Goal: Communication & Community: Answer question/provide support

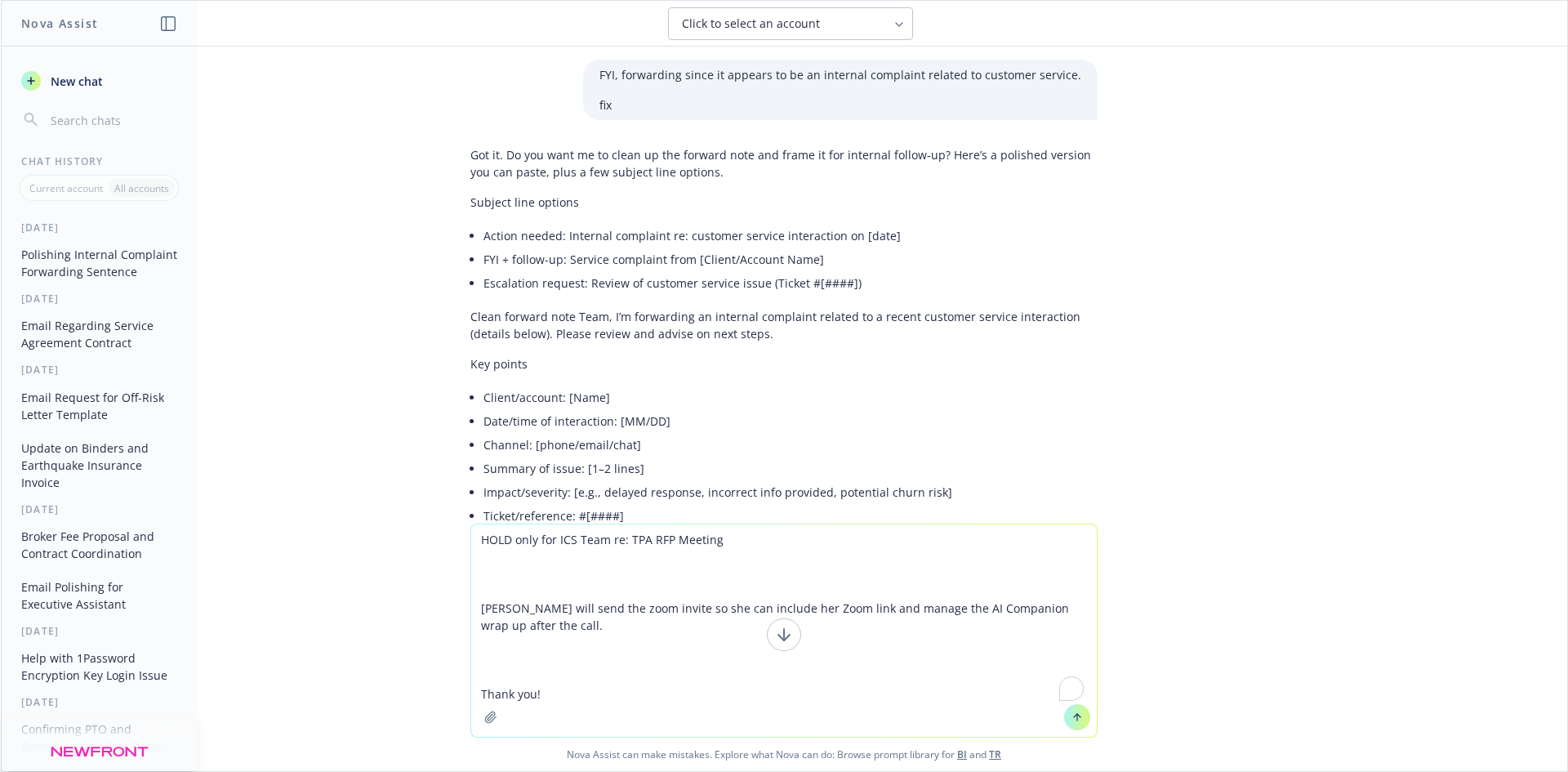
scroll to position [3922, 0]
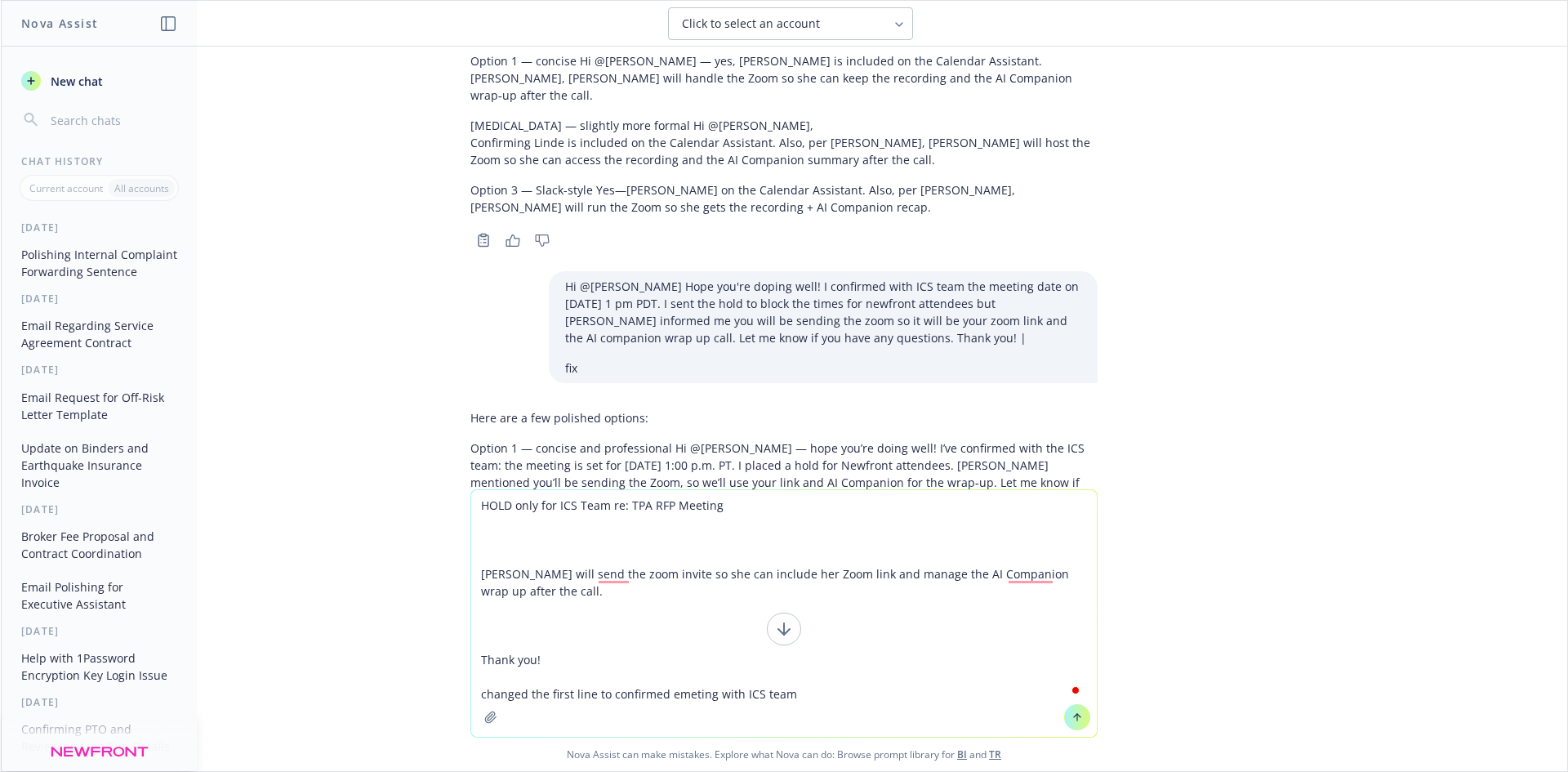
type textarea "HOLD only for ICS Team re: TPA RFP Meeting [PERSON_NAME] will send the zoom inv…"
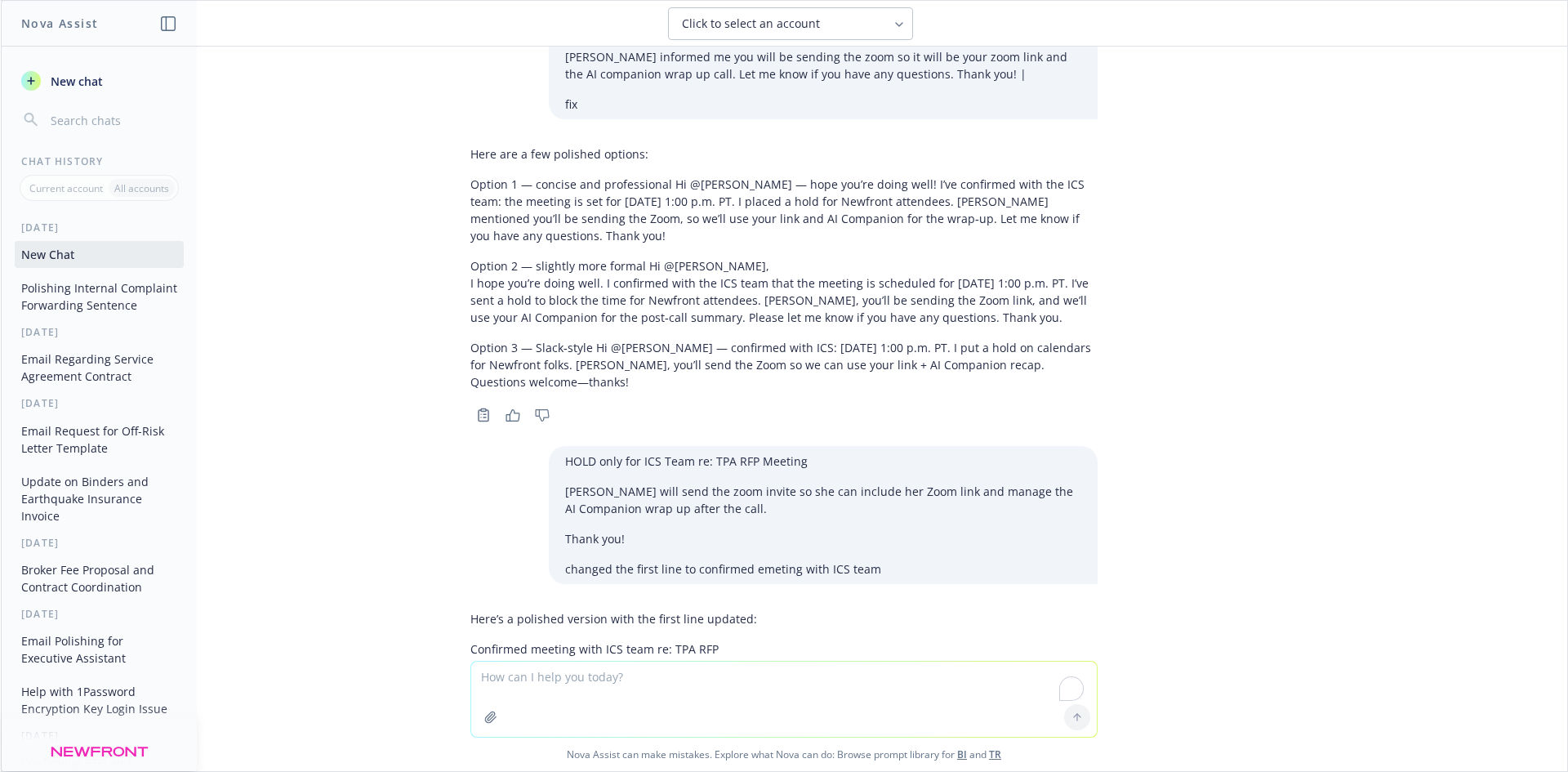
scroll to position [4267, 0]
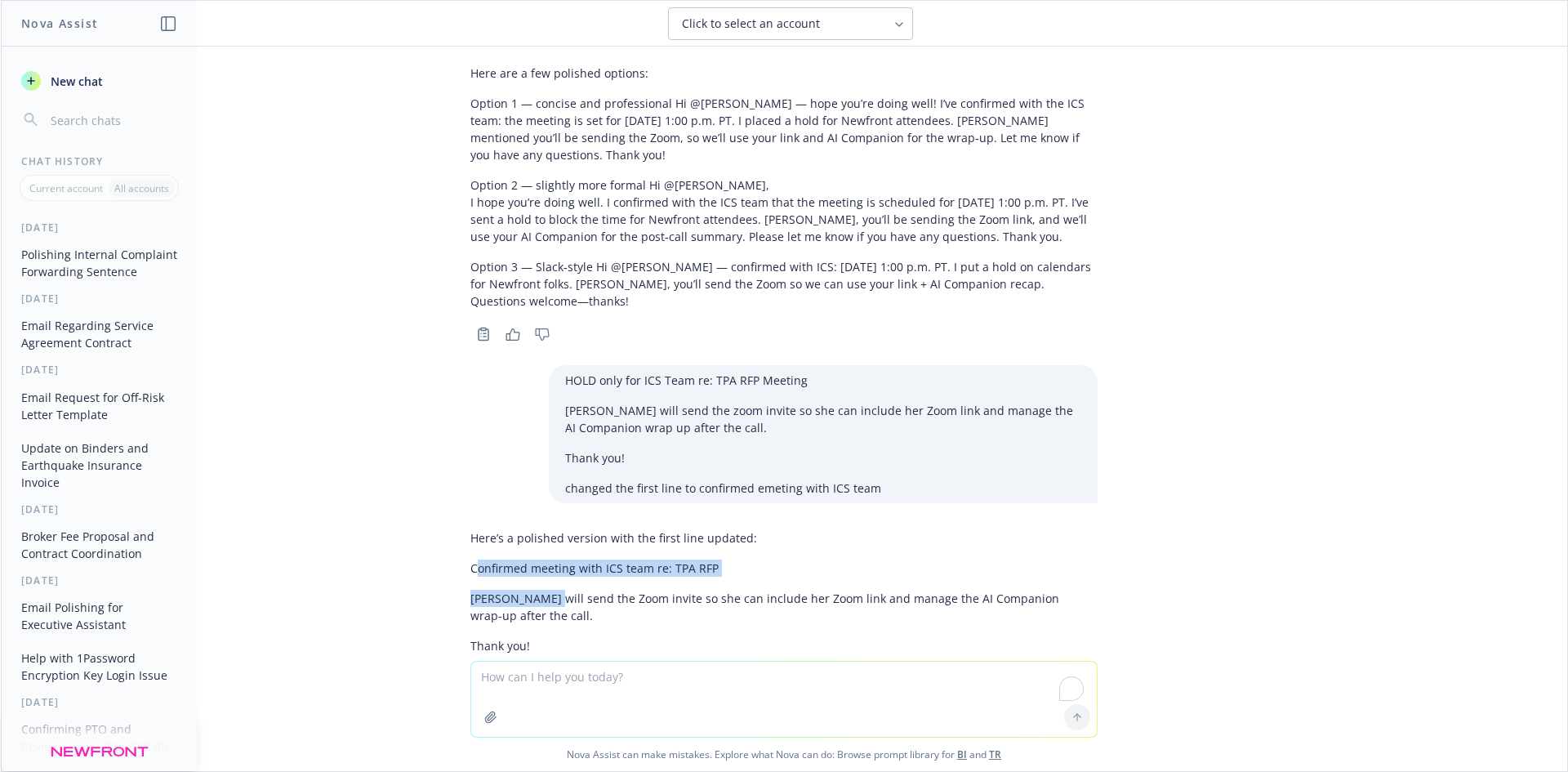
drag, startPoint x: 462, startPoint y: 500, endPoint x: 529, endPoint y: 523, distance: 70.8
click at [529, 523] on div "Here’s a polished version with the first line updated: Confirmed meeting with I…" at bounding box center [784, 591] width 627 height 138
click at [497, 590] on p "[PERSON_NAME] will send the Zoom invite so she can include her Zoom link and ma…" at bounding box center [784, 607] width 627 height 35
click at [591, 689] on textarea "To enrich screen reader interactions, please activate Accessibility in Grammarl…" at bounding box center [784, 699] width 625 height 76
type textarea "confirmed time"
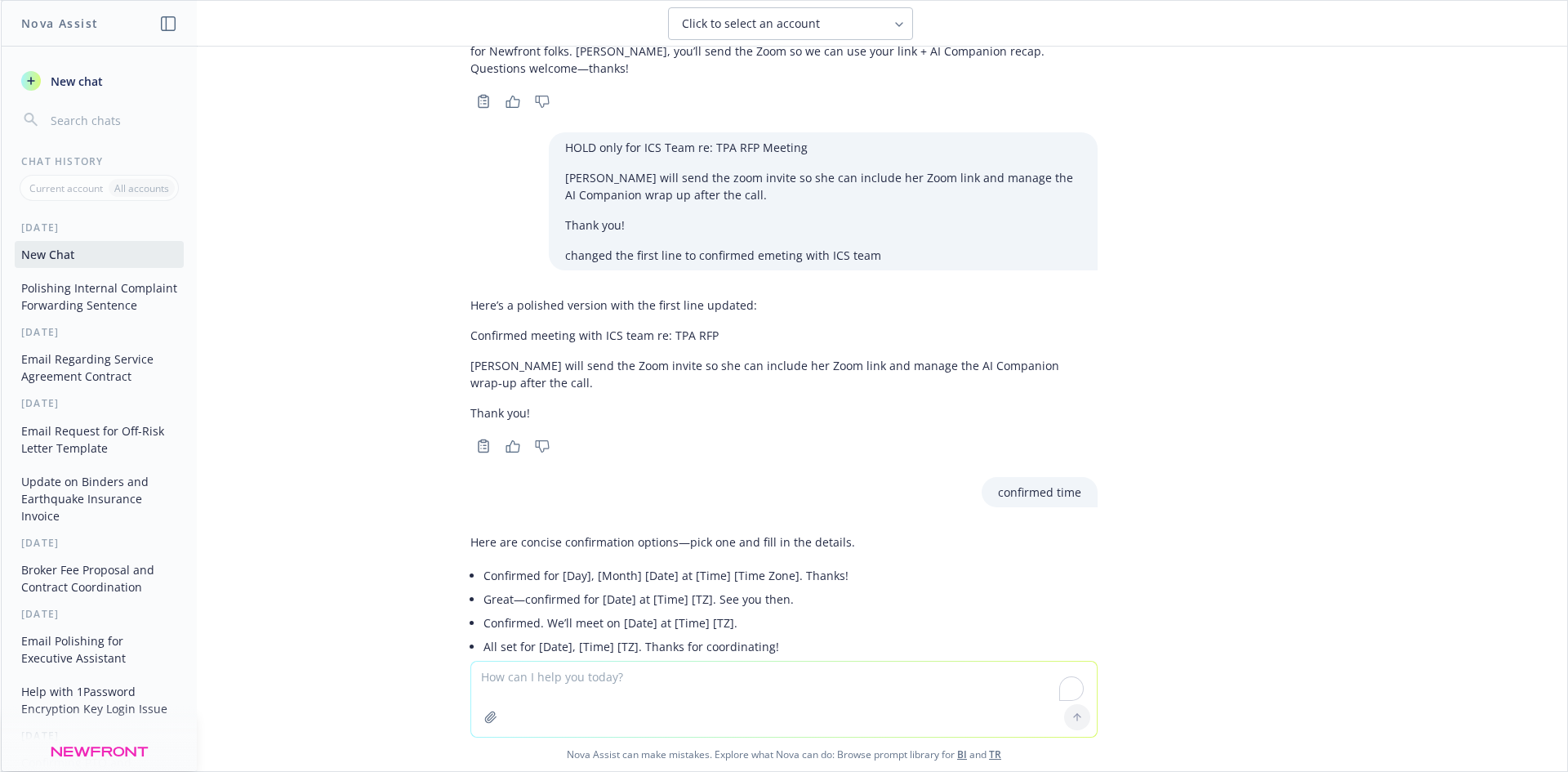
scroll to position [4528, 0]
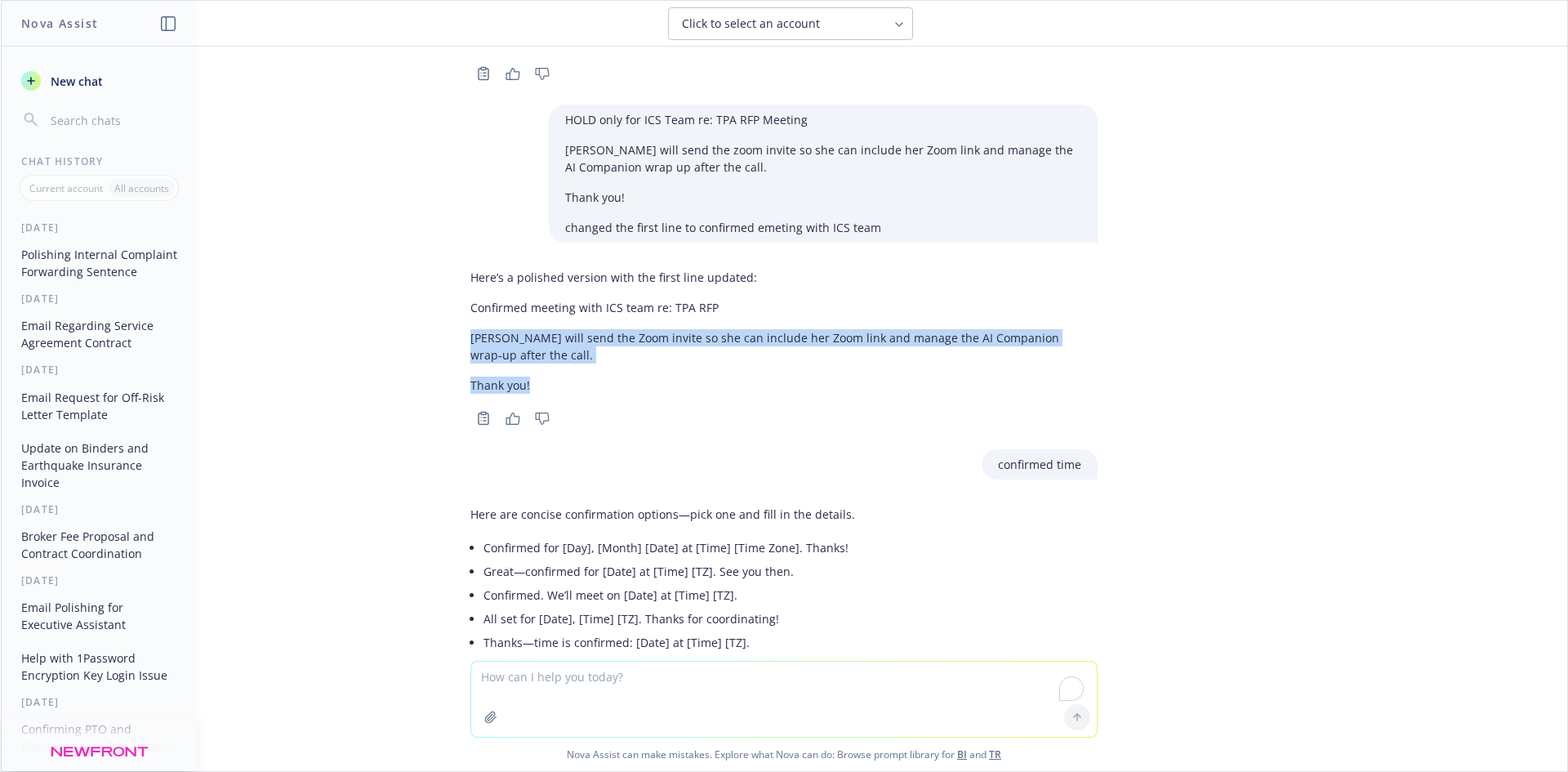
drag, startPoint x: 455, startPoint y: 267, endPoint x: 532, endPoint y: 318, distance: 92.4
click at [532, 318] on div "Here’s a polished version with the first line updated: Confirmed meeting with I…" at bounding box center [784, 346] width 653 height 167
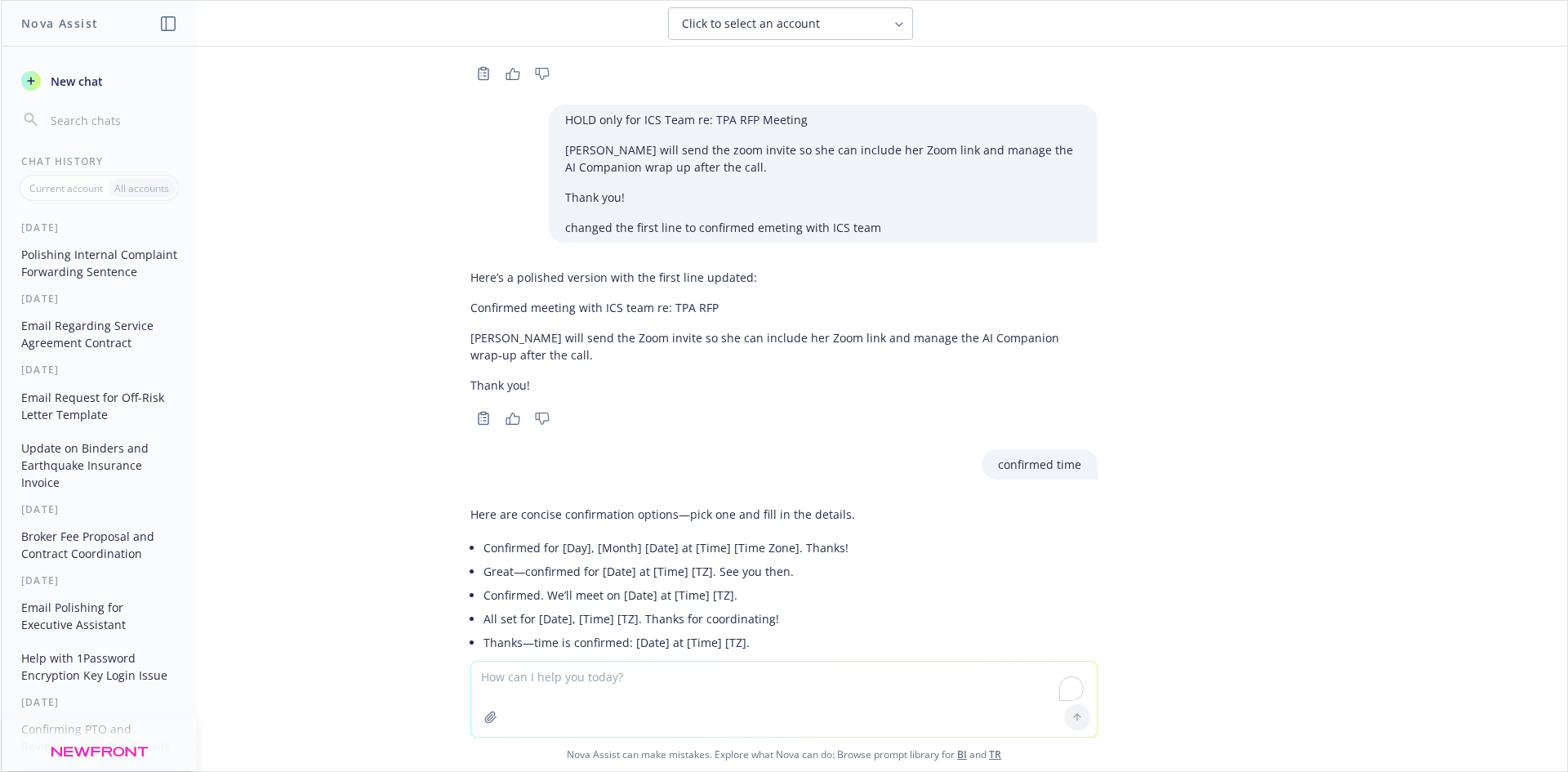
click at [789, 583] on li "Confirmed. We’ll meet on [Date] at [Time] [TZ]." at bounding box center [669, 594] width 371 height 24
drag, startPoint x: 835, startPoint y: 482, endPoint x: 471, endPoint y: 480, distance: 364.0
click at [471, 499] on div "Here are concise confirmation options—pick one and fill in the details. Confirm…" at bounding box center [784, 580] width 627 height 162
copy li "Confirmed for [Day], [Month] [Date] at [Time] [Time Zone]. Thanks!"
click at [552, 672] on textarea "To enrich screen reader interactions, please activate Accessibility in Grammarl…" at bounding box center [784, 699] width 625 height 76
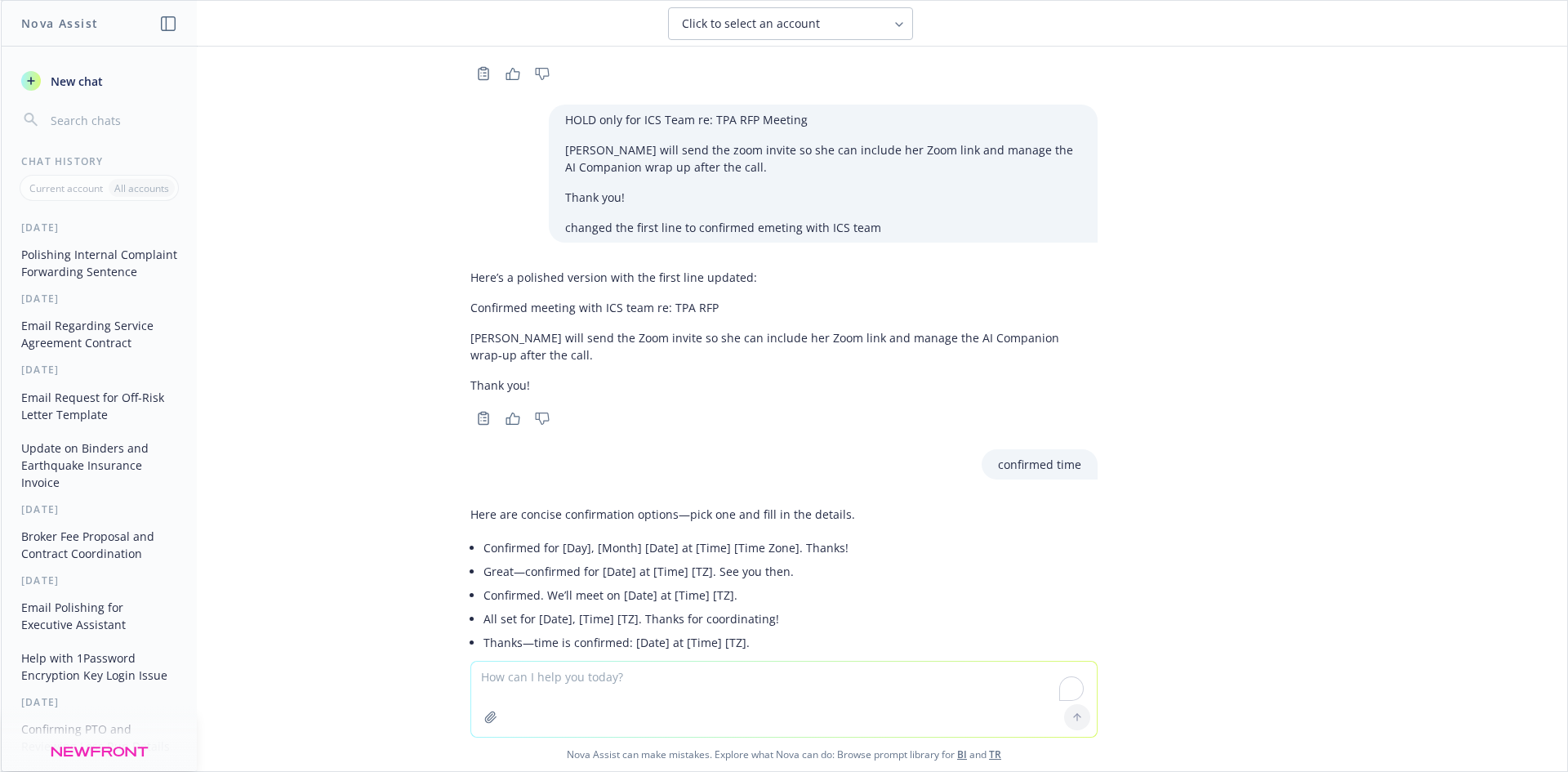
paste textarea "Confirmed for [Day], [Month] [Date] at [Time] [Time Zone]. Thanks!"
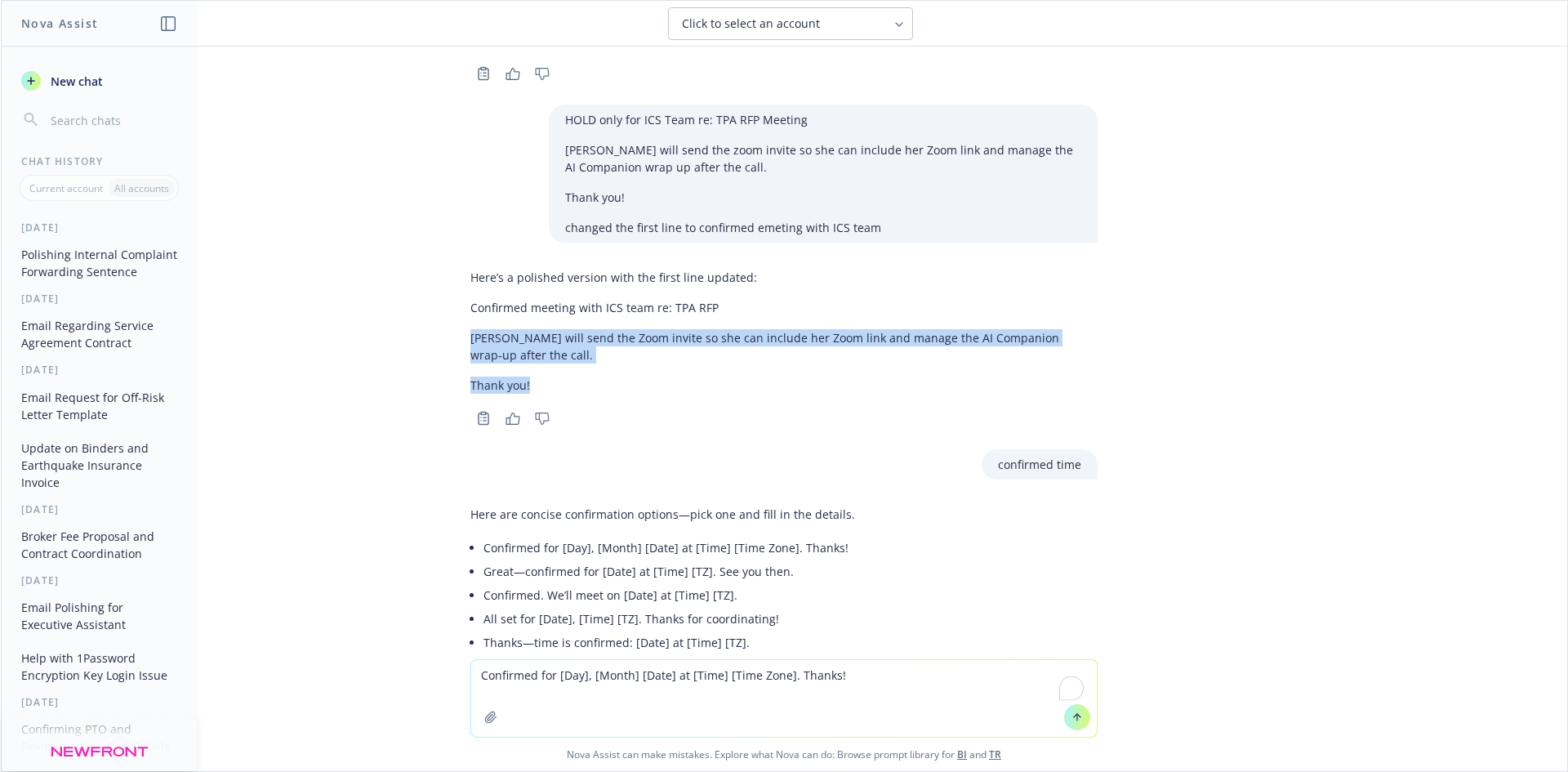
drag, startPoint x: 453, startPoint y: 273, endPoint x: 543, endPoint y: 315, distance: 99.3
click at [543, 315] on div "Here’s a polished version with the first line updated: Confirmed meeting with I…" at bounding box center [784, 346] width 653 height 167
copy div "[PERSON_NAME] will send the Zoom invite so she can include her Zoom link and ma…"
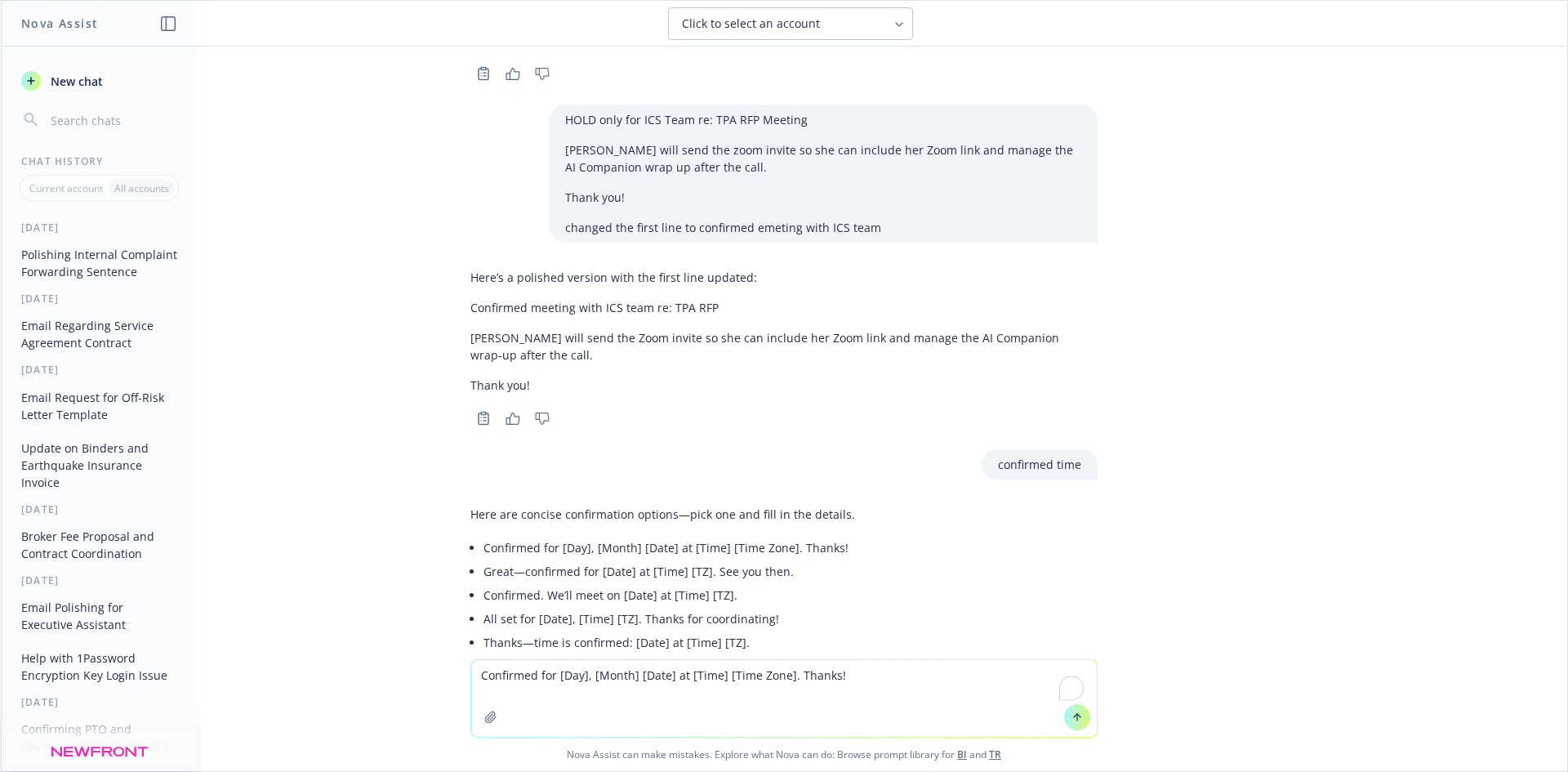
click at [857, 668] on textarea "Confirmed for [Day], [Month] [Date] at [Time] [Time Zone]. Thanks!" at bounding box center [784, 698] width 625 height 76
paste textarea "[PERSON_NAME] will send the Zoom invite so she can include her Zoom link and ma…"
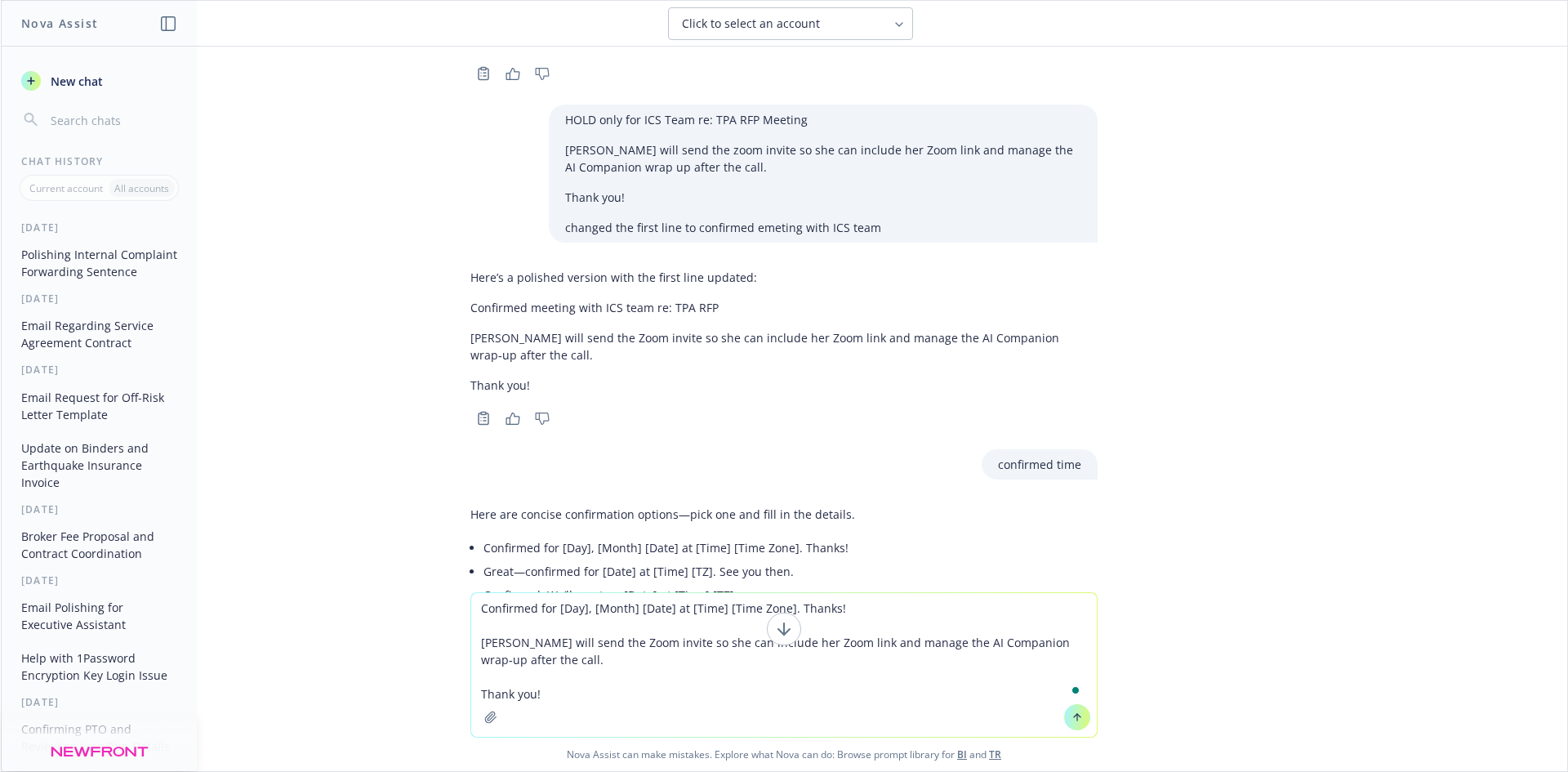
click at [569, 611] on textarea "Confirmed for [Day], [Month] [Date] at [Time] [Time Zone]. Thanks! [PERSON_NAME…" at bounding box center [784, 665] width 625 height 144
drag, startPoint x: 572, startPoint y: 609, endPoint x: 552, endPoint y: 612, distance: 20.2
click at [552, 612] on textarea "Confirmed for [Day], [Month] [Date] at [Time] [Time Zone]. Thanks! [PERSON_NAME…" at bounding box center [784, 665] width 625 height 144
click at [716, 611] on textarea "Confirmed for Octrober 9,, [Month] [Date] at [Time] [Time Zone]. Thanks! [PERSO…" at bounding box center [784, 665] width 625 height 144
drag, startPoint x: 705, startPoint y: 610, endPoint x: 713, endPoint y: 615, distance: 9.4
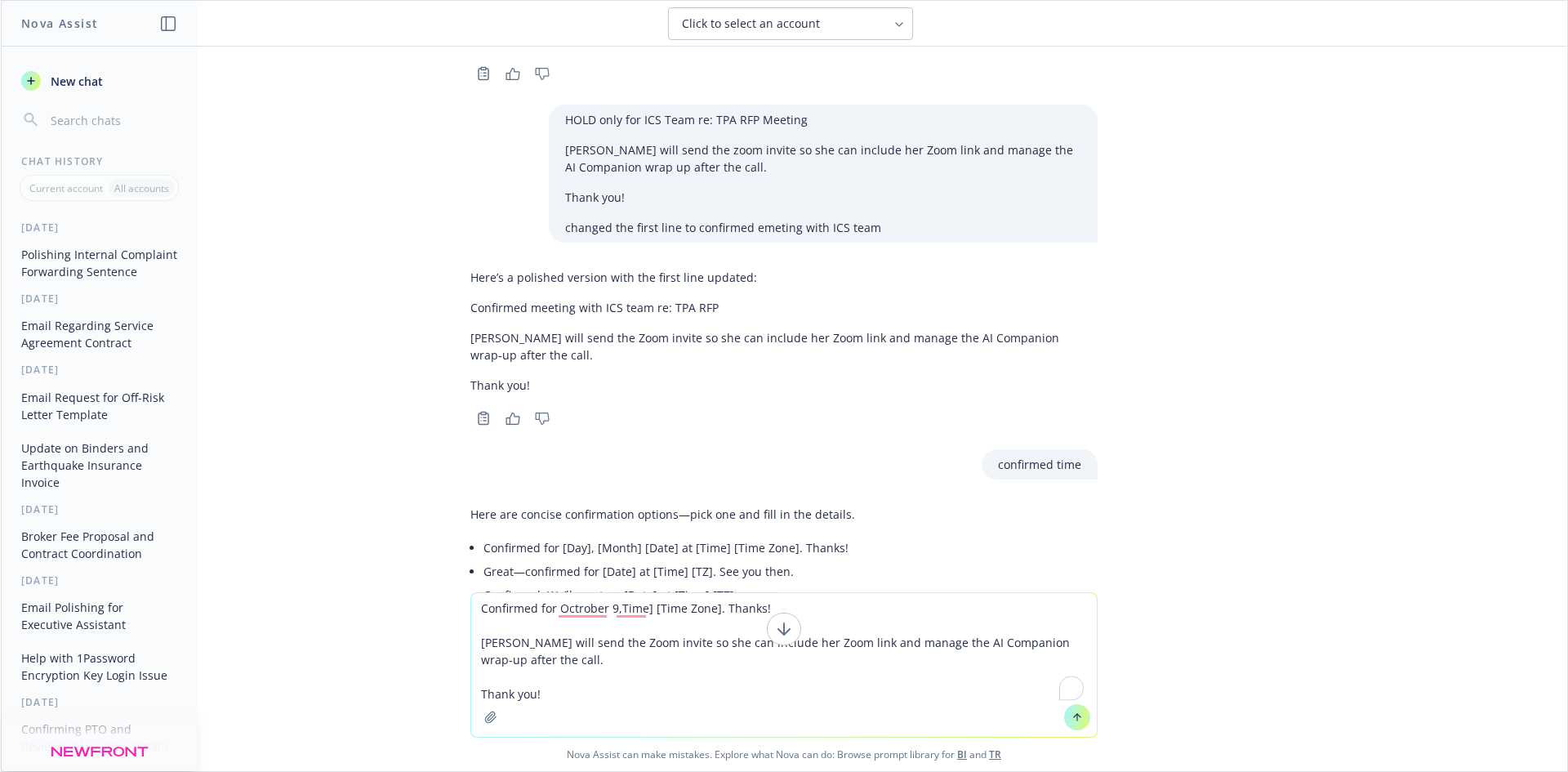
click at [706, 610] on textarea "Confirmed for Octrober 9,Time] [Time Zone]. Thanks! [PERSON_NAME] will send the…" at bounding box center [784, 665] width 625 height 144
click at [586, 609] on textarea "Confirmed for Octrober 9 Thanks! [PERSON_NAME] will send the Zoom invite so she…" at bounding box center [784, 665] width 625 height 144
click at [605, 606] on textarea "Confirmed for [DATE] Thanks! [PERSON_NAME] will send the Zoom invite so she can…" at bounding box center [784, 665] width 625 height 144
drag, startPoint x: 745, startPoint y: 608, endPoint x: 775, endPoint y: 615, distance: 30.8
click at [764, 612] on div "Confirmed for [DATE] 1 pm PDT. Thanks! [PERSON_NAME] will send the Zoom invite …" at bounding box center [784, 665] width 625 height 144
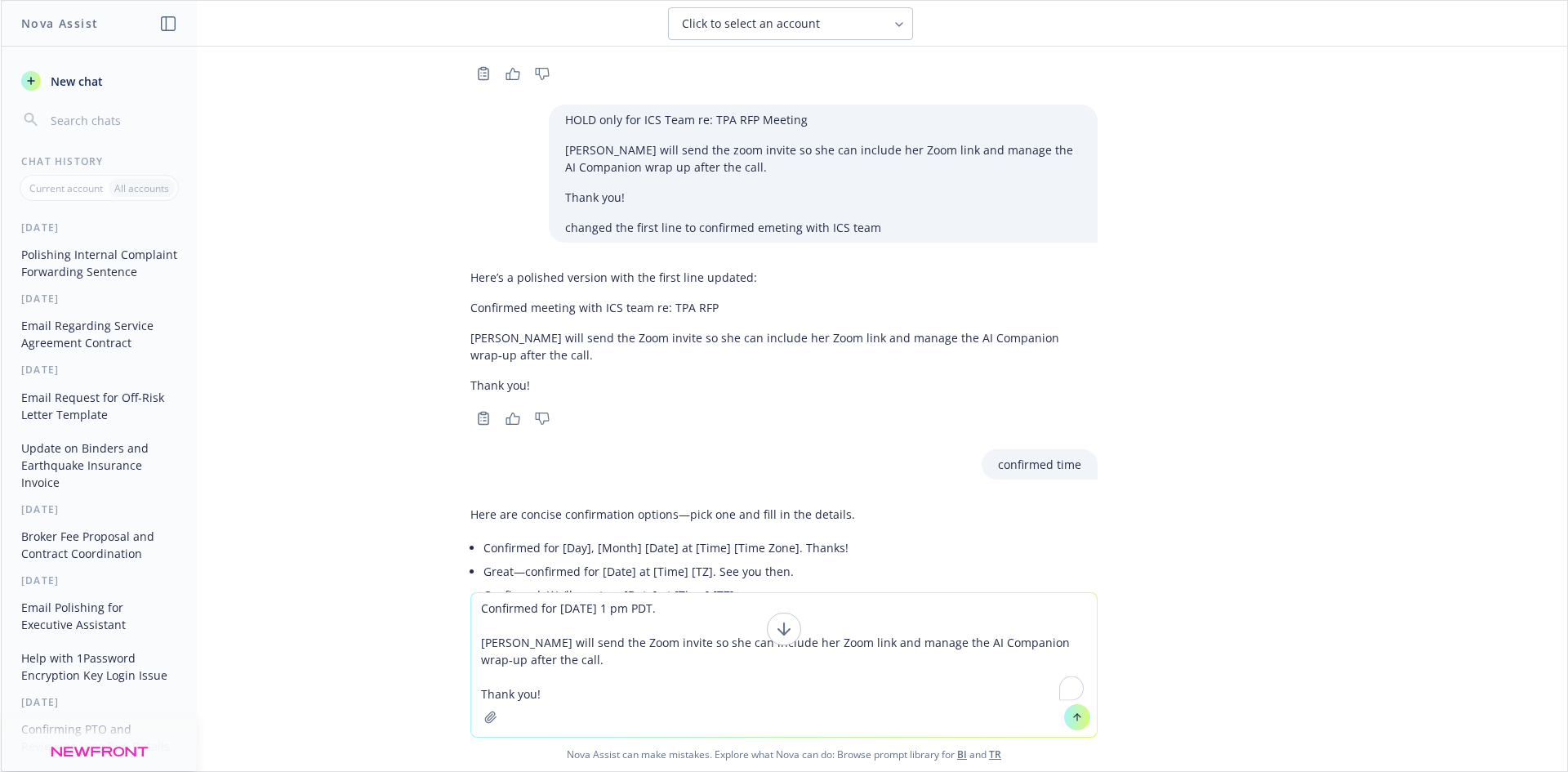
click at [472, 647] on textarea "Confirmed for [DATE] 1 pm PDT. [PERSON_NAME] will send the Zoom invite so she c…" at bounding box center [784, 665] width 625 height 144
click at [474, 612] on textarea "Confirmed for [DATE] 1 pm PDT. [PERSON_NAME] will send the Zoom invite so she c…" at bounding box center [784, 665] width 625 height 144
click at [569, 609] on textarea "Sending updated, this is Confirmed for [DATE] 1 pm PDT. [PERSON_NAME] will send…" at bounding box center [784, 665] width 625 height 144
click at [821, 609] on textarea "Sending updated placeholder. Meeting with ICS this is Confirmed for [DATE] 1 pm…" at bounding box center [784, 665] width 625 height 144
type textarea "Sending updated placeholder. Meeting with ICS team for [DATE] 1 pm PDT. [PERSON…"
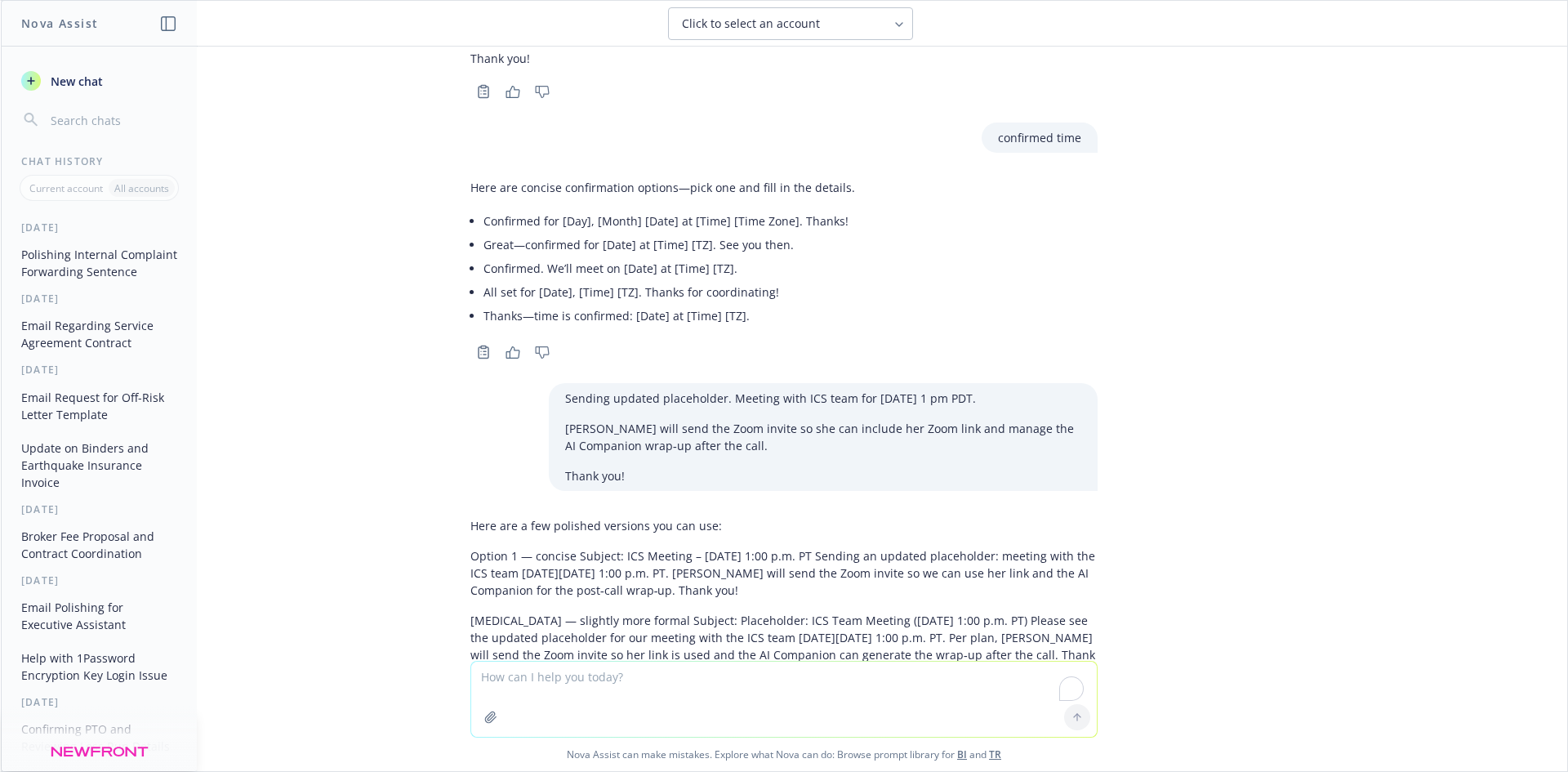
scroll to position [4911, 0]
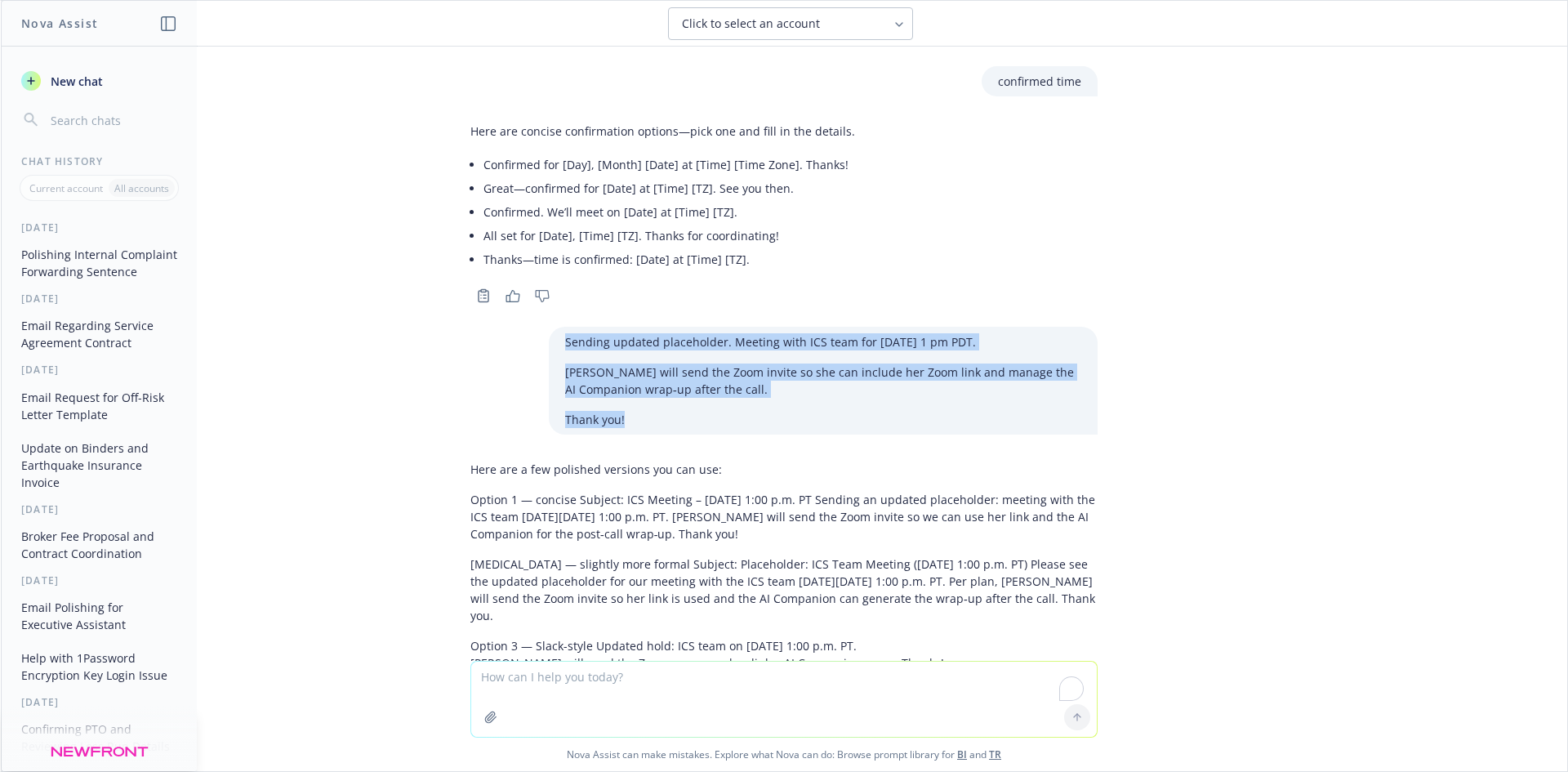
drag, startPoint x: 669, startPoint y: 348, endPoint x: 554, endPoint y: 271, distance: 138.4
click at [554, 327] on div "Sending updated placeholder. Meeting with ICS team for [DATE] 1 pm PDT. [PERSON…" at bounding box center [824, 380] width 549 height 107
copy div "Sending updated placeholder. Meeting with ICS team for [DATE] 1 pm PDT. [PERSON…"
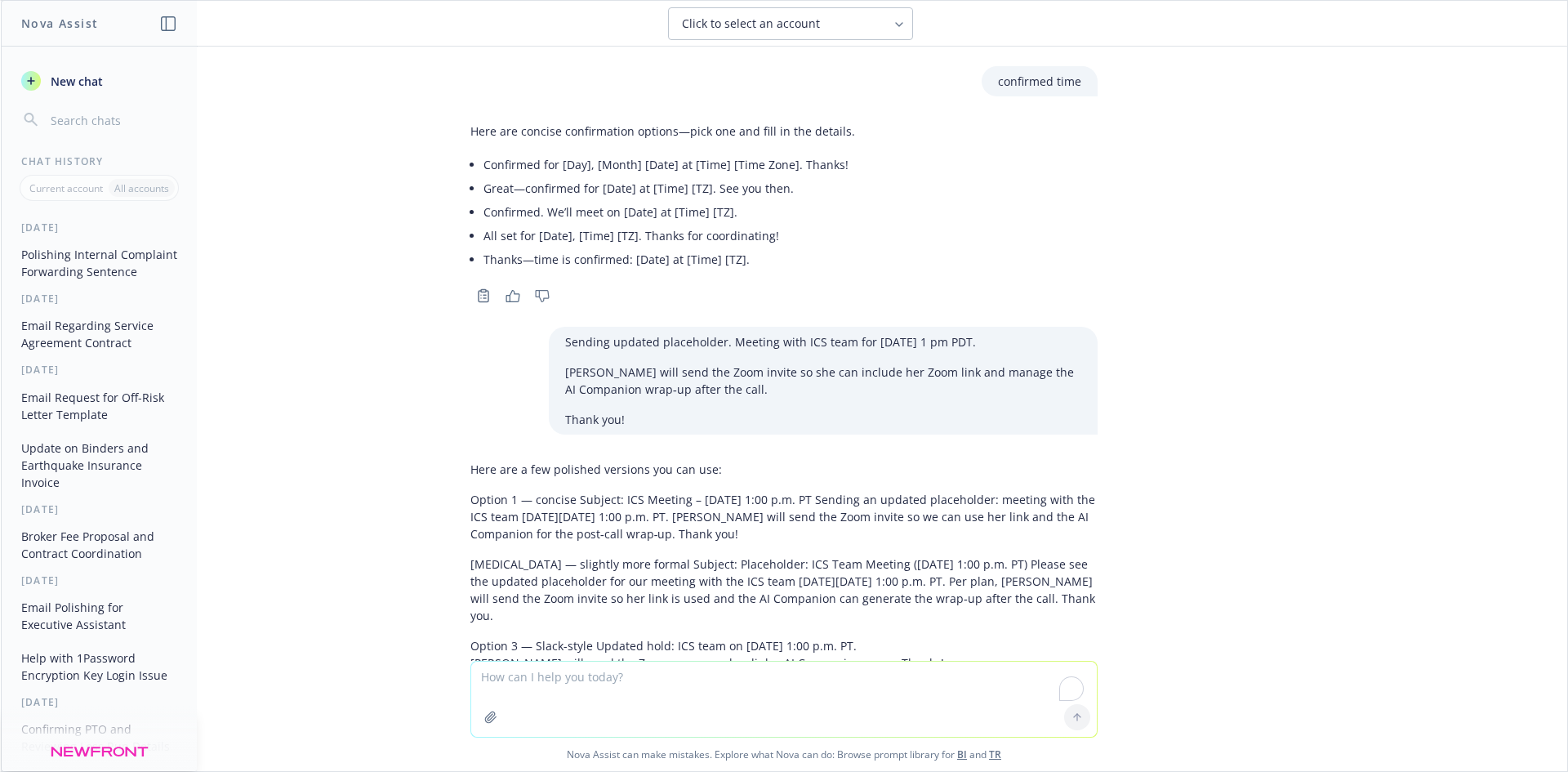
click at [591, 673] on textarea "To enrich screen reader interactions, please activate Accessibility in Grammarl…" at bounding box center [784, 699] width 625 height 76
paste textarea "Sending updated placeholder. Meeting with ICS team for [DATE] 1 pm PDT. [PERSON…"
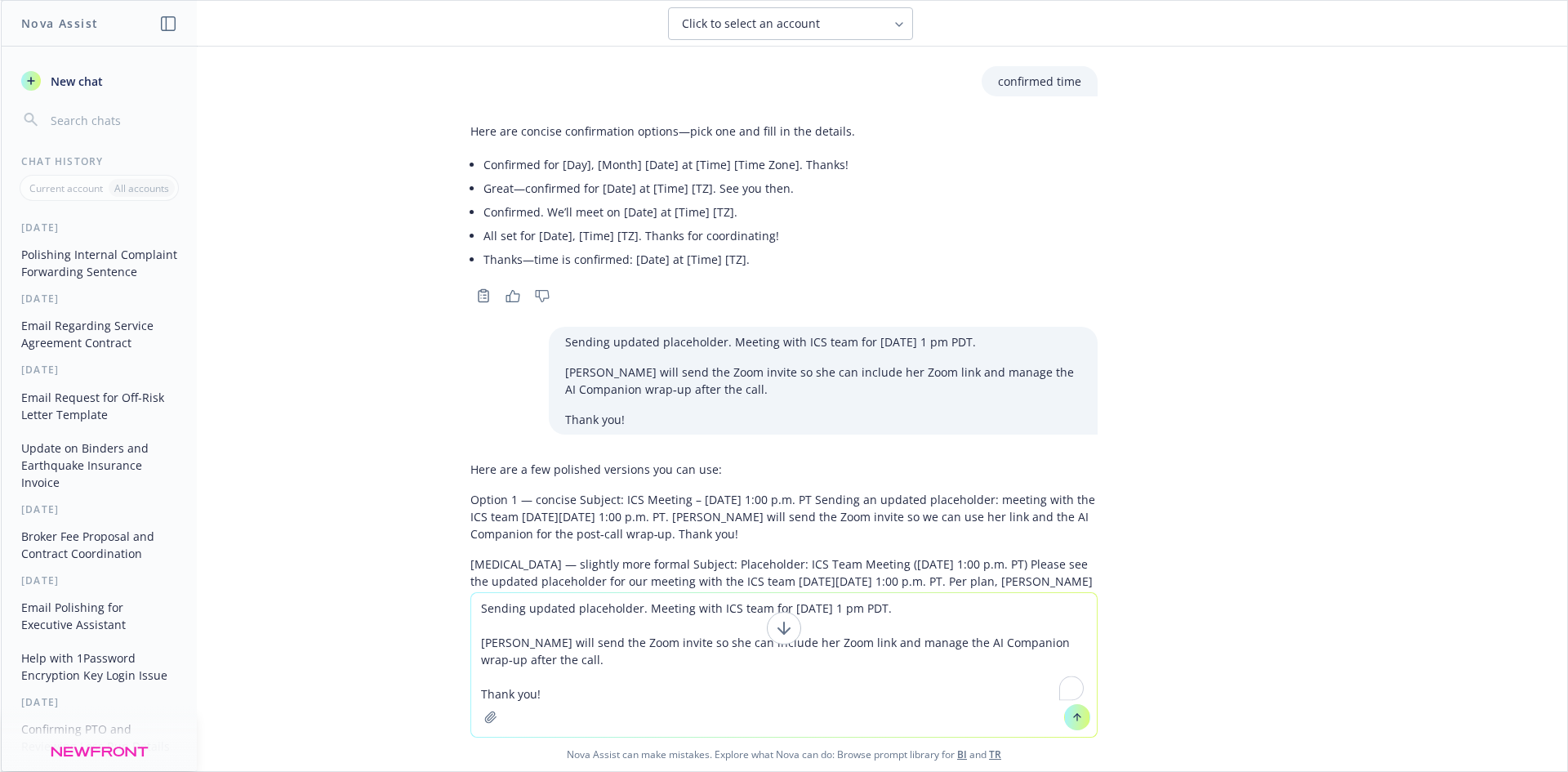
click at [540, 662] on textarea "Sending updated placeholder. Meeting with ICS team for [DATE] 1 pm PDT. [PERSON…" at bounding box center [784, 665] width 625 height 144
click at [475, 604] on textarea "Sending updated placeholder. Meeting with ICS team for [DATE] 1 pm PDT. [PERSON…" at bounding box center [784, 665] width 625 height 144
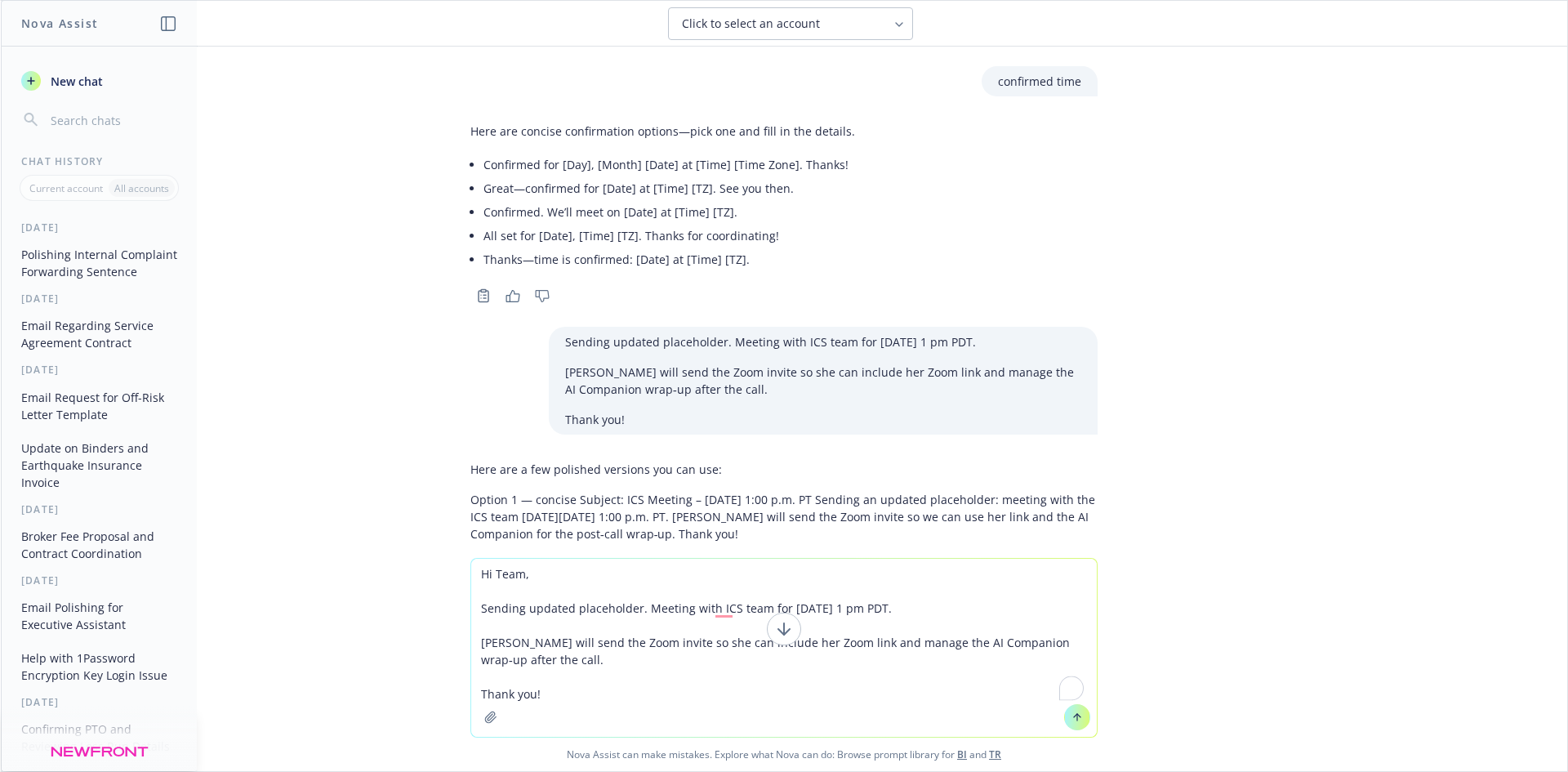
click at [612, 612] on textarea "Hi Team, Sending updated placeholder. Meeting with ICS team for [DATE] 1 pm PDT…" at bounding box center [784, 648] width 625 height 178
click at [644, 617] on textarea "Hi Team, Sending updated placeholder. Meeting with ICS team for [DATE] 1 pm PDT…" at bounding box center [784, 648] width 625 height 178
drag, startPoint x: 636, startPoint y: 609, endPoint x: 481, endPoint y: 607, distance: 155.0
click at [481, 607] on textarea "Hi Team, Sending updated placeholder. Meeting with ICS team for [DATE] 1 pm PDT…" at bounding box center [784, 648] width 625 height 178
click at [597, 612] on textarea "Hi Team, Meeting with ICS team for [DATE] 1 pm PDT. [PERSON_NAME] will send the…" at bounding box center [784, 648] width 625 height 178
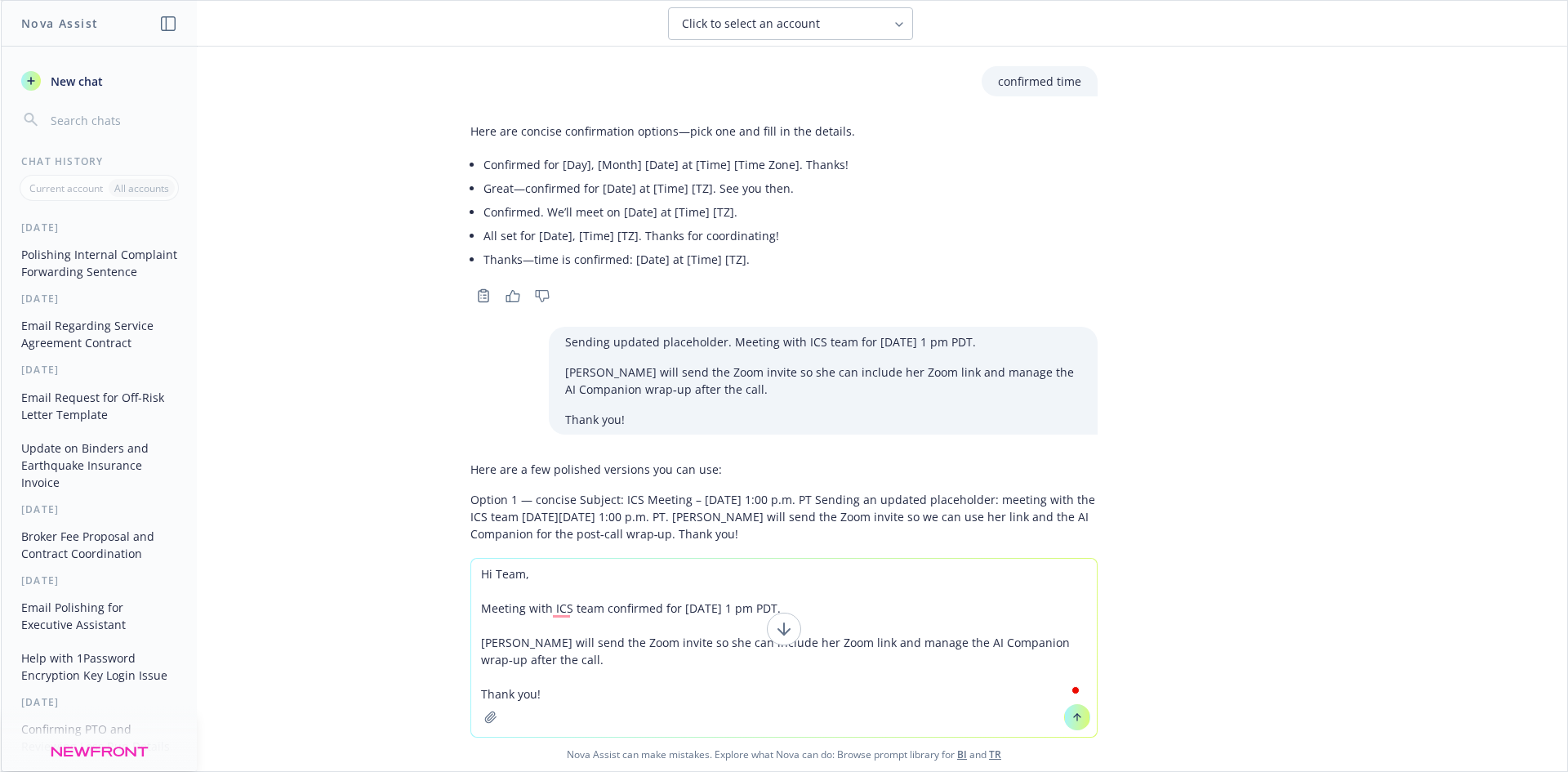
click at [849, 609] on textarea "Hi Team, Meeting with ICS team confirmed for [DATE] 1 pm PDT. [PERSON_NAME] wil…" at bounding box center [784, 648] width 625 height 178
drag, startPoint x: 848, startPoint y: 609, endPoint x: 804, endPoint y: 610, distance: 44.0
click at [804, 610] on textarea "Hi Team, Meeting with ICS team confirmed for [DATE] 1 pm PDT. [PERSON_NAME] [PE…" at bounding box center [784, 648] width 625 height 178
drag, startPoint x: 692, startPoint y: 673, endPoint x: 694, endPoint y: 662, distance: 11.2
click at [692, 673] on textarea "Hi Team, Meeting with ICS team confirmed for [DATE] 1 pm PDT. [PERSON_NAME] wil…" at bounding box center [784, 648] width 625 height 178
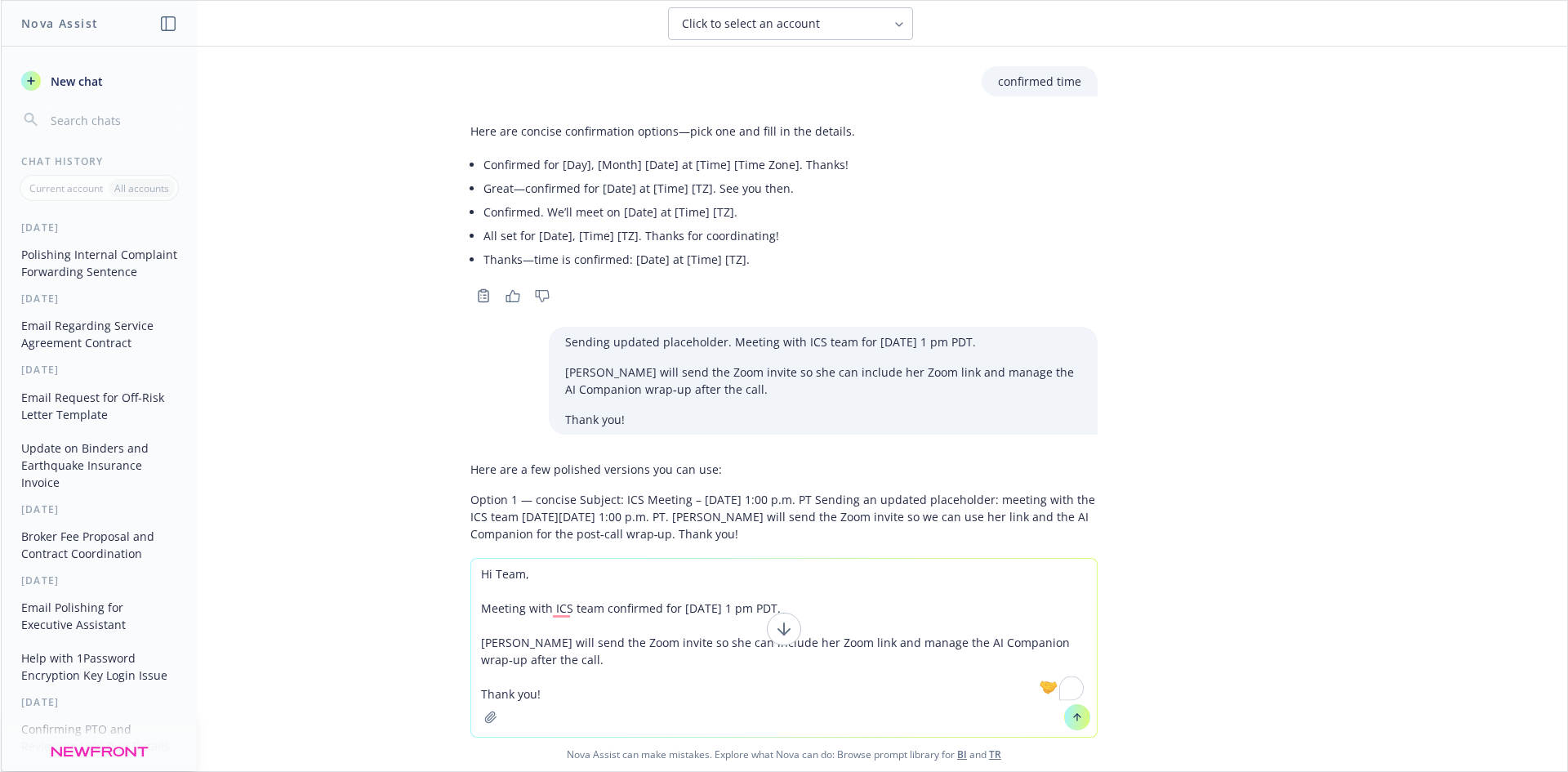
click at [610, 672] on textarea "Hi Team, Meeting with ICS team confirmed for [DATE] 1 pm PDT. [PERSON_NAME] wil…" at bounding box center [784, 648] width 625 height 178
click at [476, 610] on textarea "Hi Team, Meeting with ICS team confirmed for [DATE] 1 pm PDT. [PERSON_NAME] wil…" at bounding box center [784, 648] width 625 height 178
type textarea "Hi Team, Sending updated placeholder. Meeting with ICS team confirmed for [DATE…"
